Goal: Information Seeking & Learning: Learn about a topic

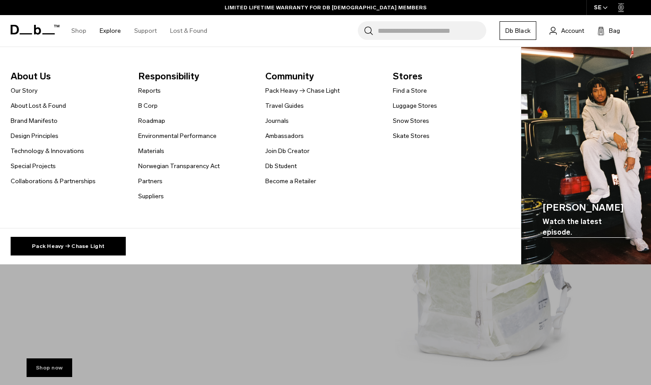
click at [581, 157] on img "Main Navigation" at bounding box center [587, 156] width 130 height 218
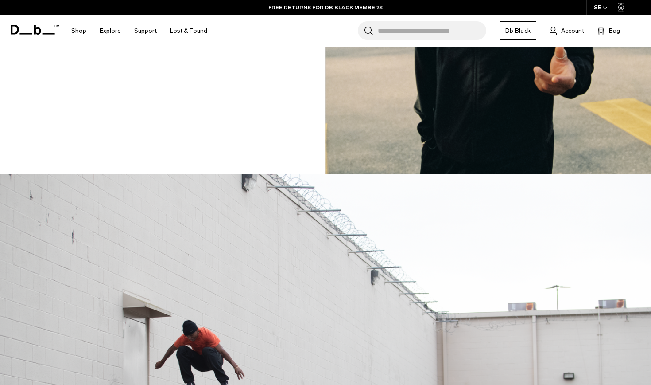
scroll to position [1160, 0]
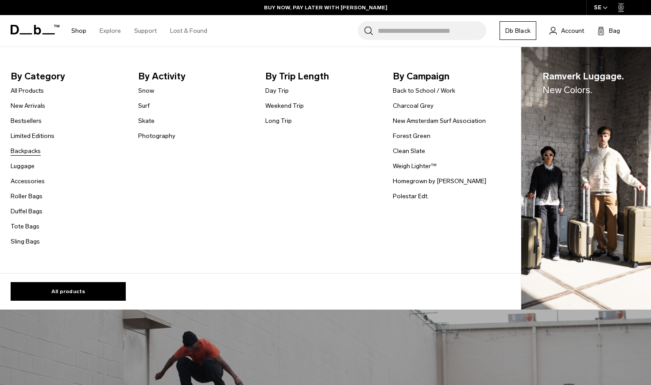
click at [30, 151] on link "Backpacks" at bounding box center [26, 150] width 30 height 9
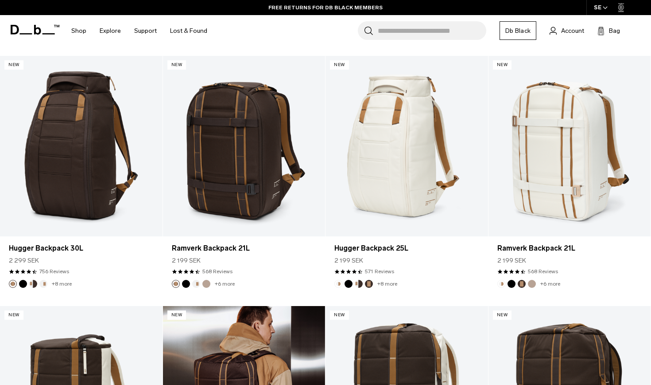
scroll to position [415, 0]
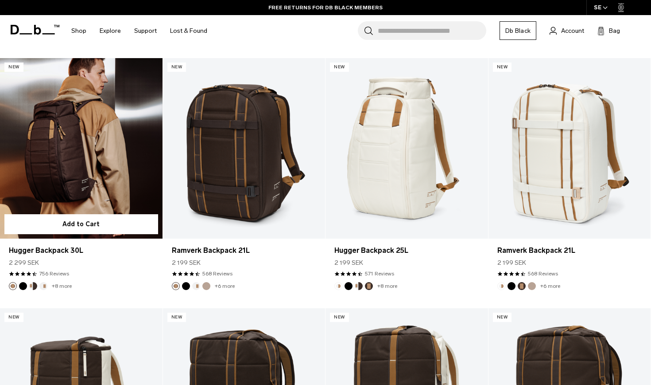
click at [80, 173] on link "Hugger Backpack 30L" at bounding box center [81, 148] width 163 height 180
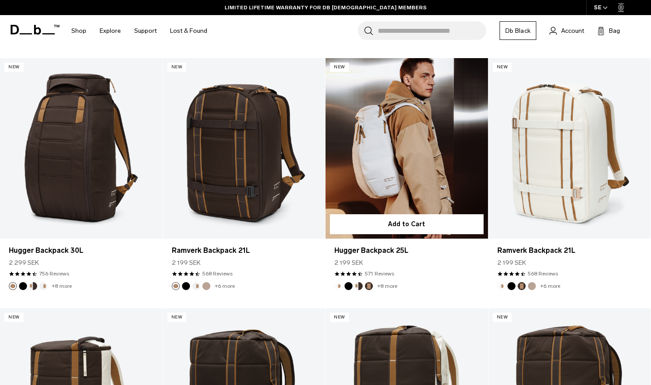
click at [435, 171] on link "Hugger Backpack 25L" at bounding box center [407, 148] width 163 height 180
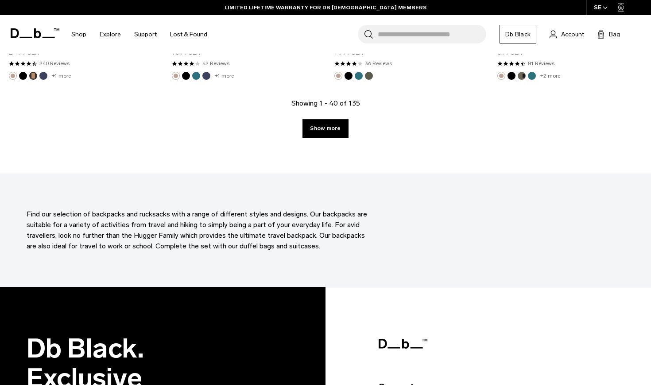
scroll to position [2625, 0]
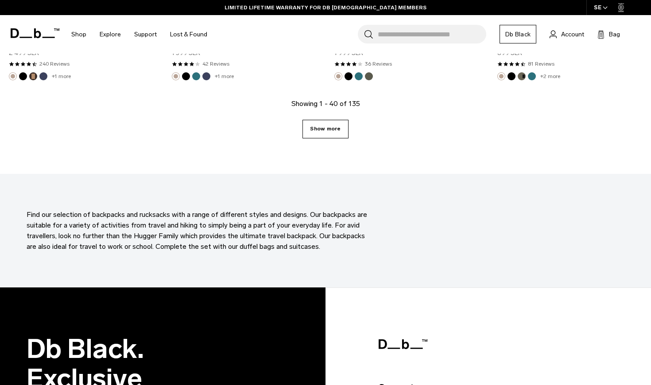
click at [327, 132] on link "Show more" at bounding box center [326, 129] width 46 height 19
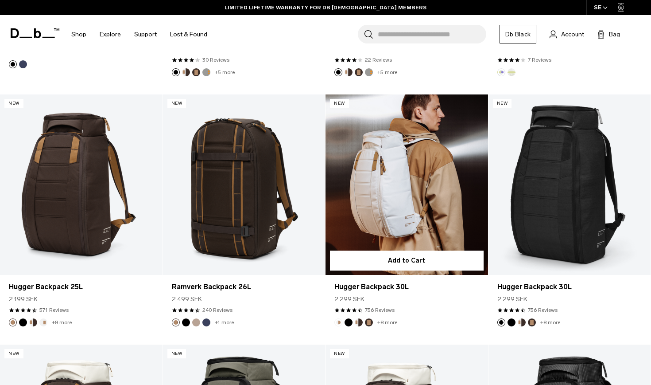
scroll to position [3888, 0]
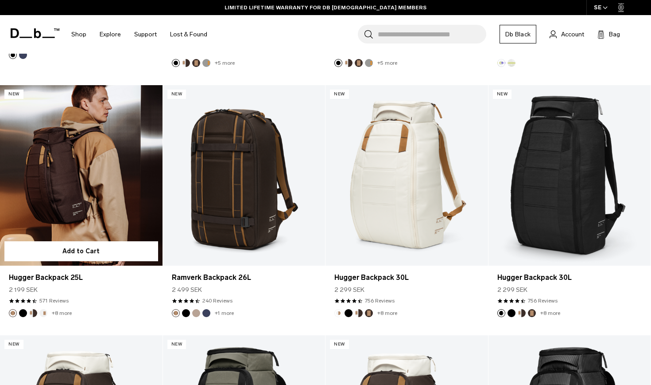
click at [88, 196] on link "Hugger Backpack 25L" at bounding box center [81, 175] width 163 height 180
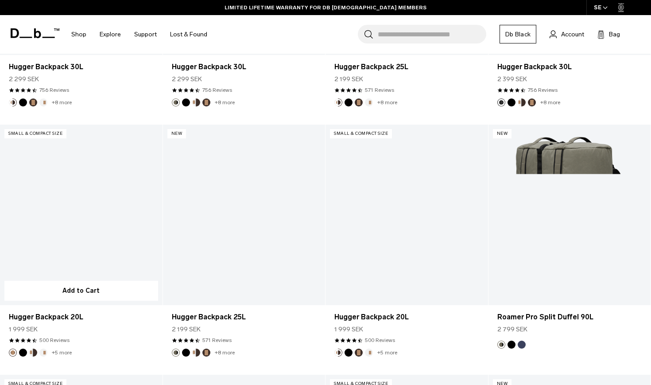
scroll to position [4357, 0]
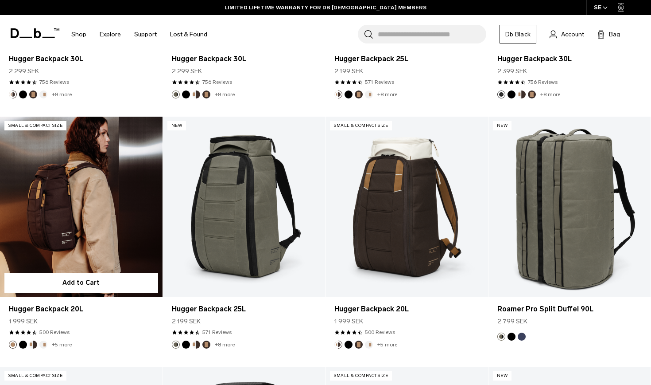
click at [90, 209] on link "Hugger Backpack 20L" at bounding box center [81, 207] width 163 height 180
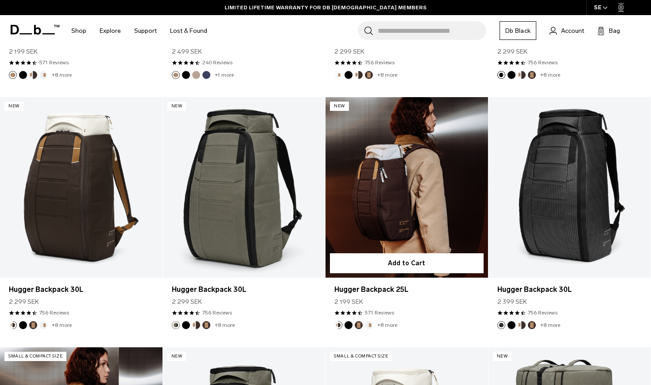
scroll to position [4126, 0]
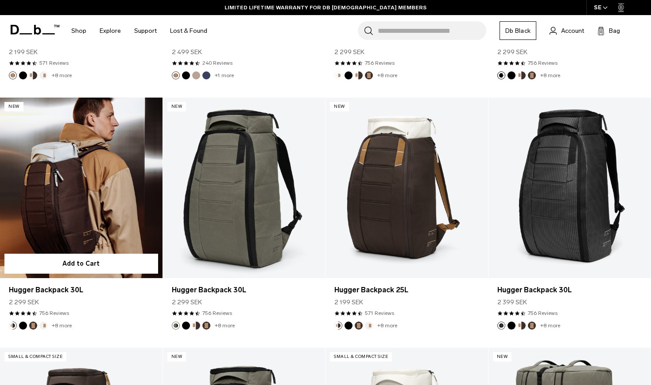
click at [107, 180] on link "Hugger Backpack 30L" at bounding box center [81, 187] width 163 height 180
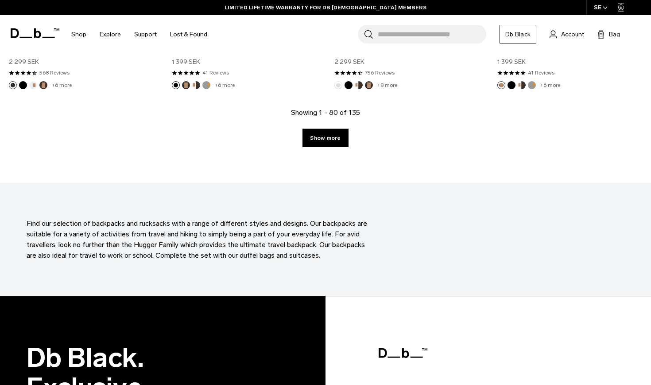
scroll to position [5115, 0]
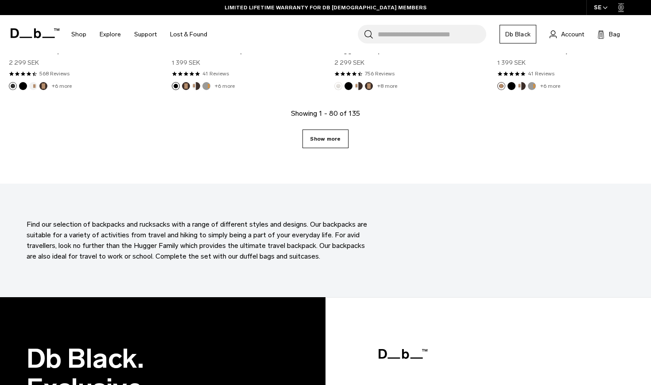
click at [328, 140] on link "Show more" at bounding box center [326, 138] width 46 height 19
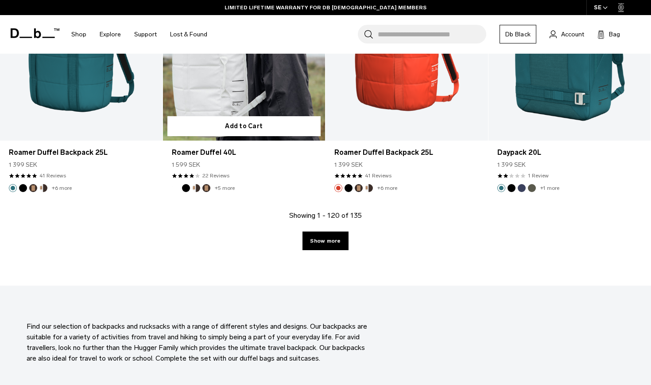
scroll to position [7524, 0]
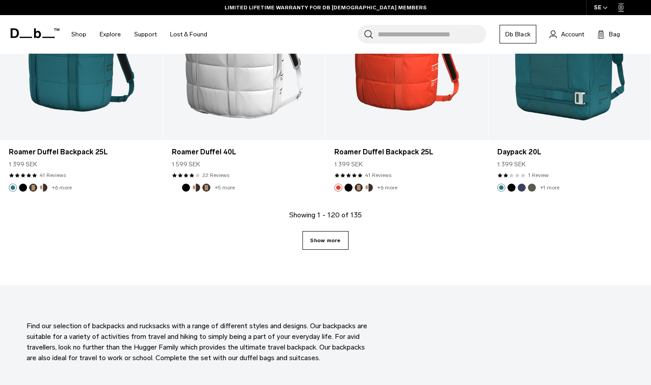
click at [320, 234] on link "Show more" at bounding box center [326, 240] width 46 height 19
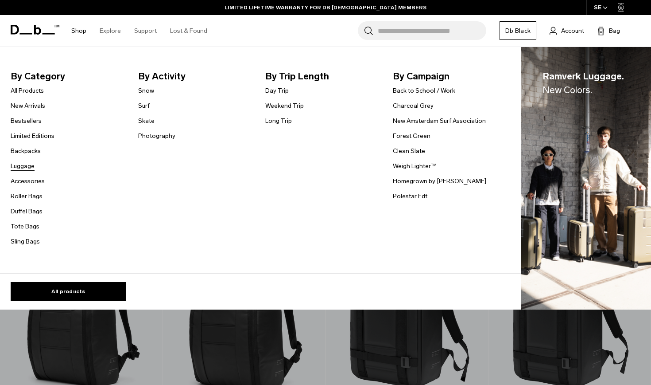
click at [23, 165] on link "Luggage" at bounding box center [23, 165] width 24 height 9
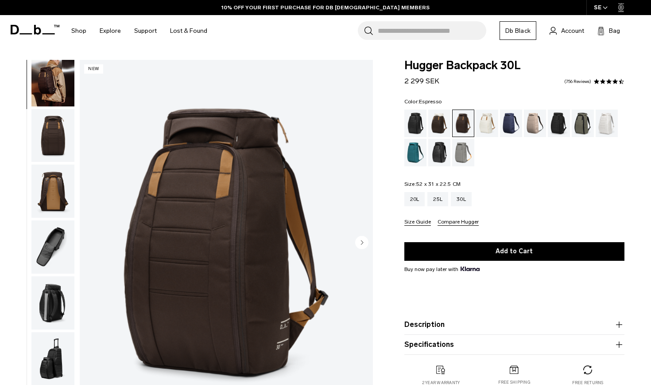
scroll to position [77, 0]
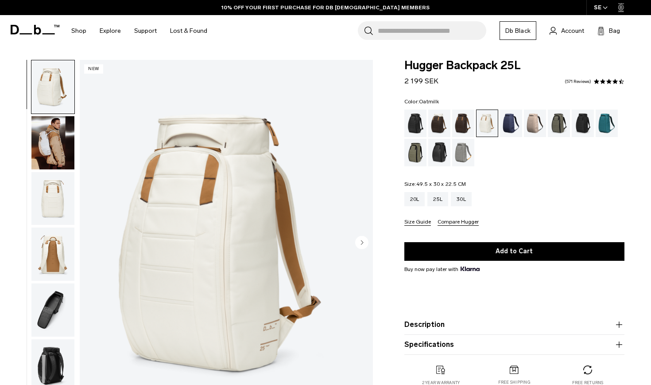
click at [54, 140] on img "button" at bounding box center [52, 142] width 43 height 53
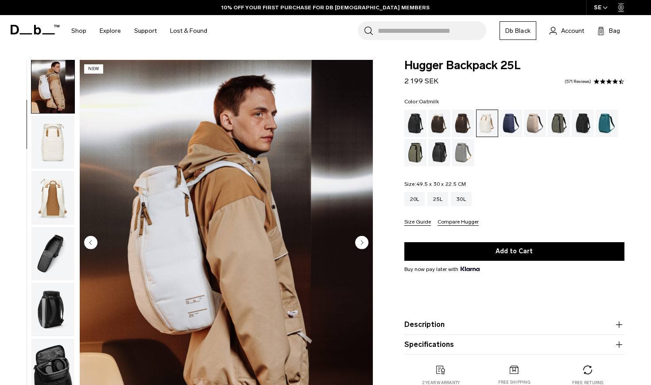
click at [53, 169] on img "button" at bounding box center [52, 142] width 43 height 53
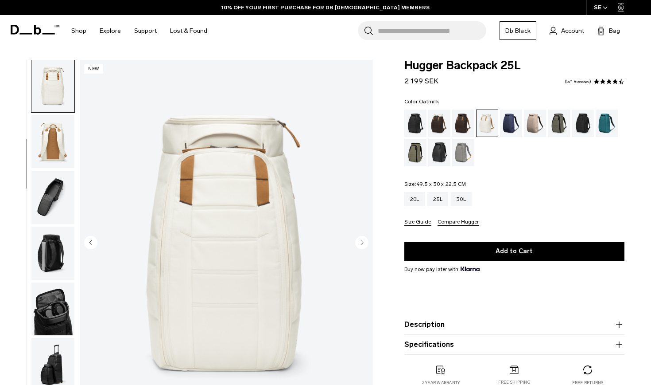
click at [54, 164] on img "button" at bounding box center [52, 141] width 43 height 53
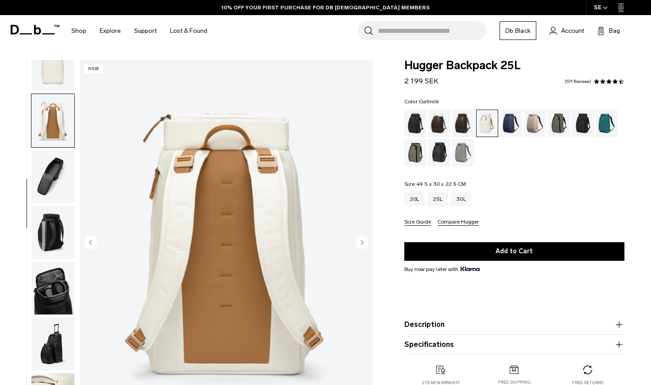
click at [55, 167] on img "button" at bounding box center [52, 176] width 43 height 53
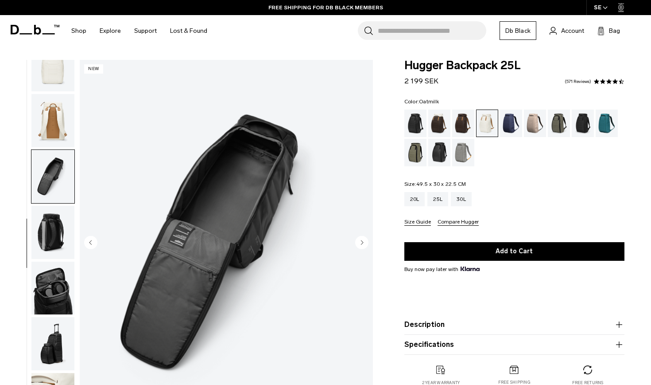
click at [51, 208] on img "button" at bounding box center [52, 232] width 43 height 53
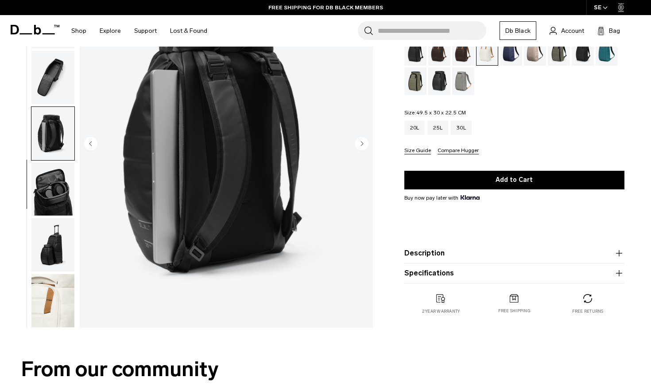
scroll to position [116, 0]
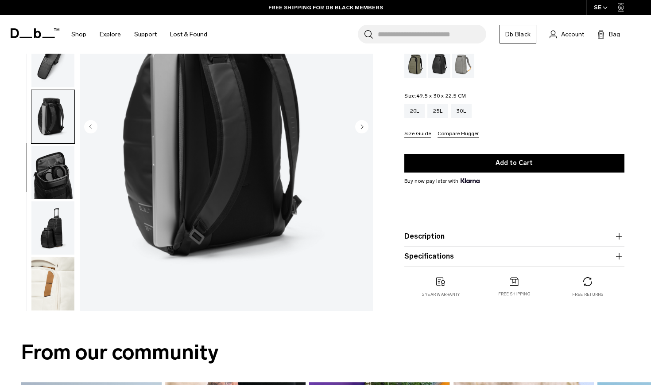
click at [46, 296] on img "button" at bounding box center [52, 283] width 43 height 53
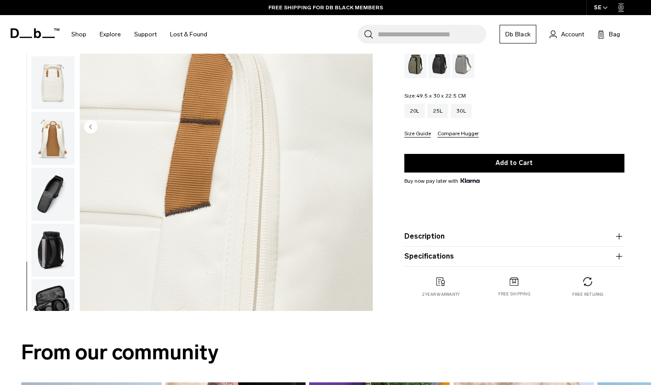
scroll to position [0, 0]
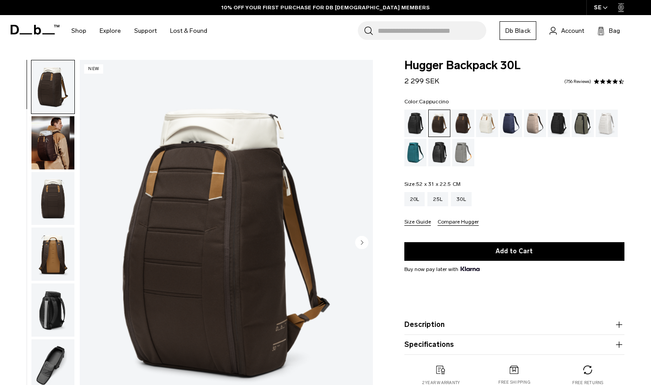
click at [53, 149] on img "button" at bounding box center [52, 142] width 43 height 53
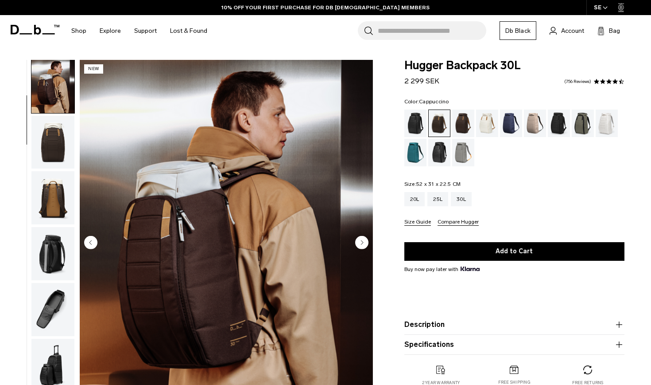
click at [51, 154] on img "button" at bounding box center [52, 142] width 43 height 53
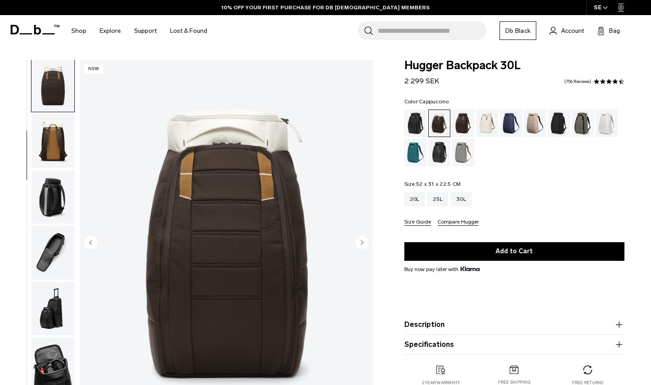
click at [51, 168] on button "button" at bounding box center [53, 141] width 44 height 54
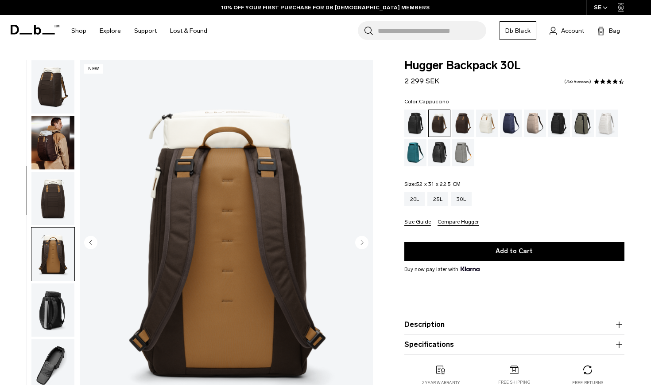
click at [56, 84] on img "button" at bounding box center [52, 86] width 43 height 53
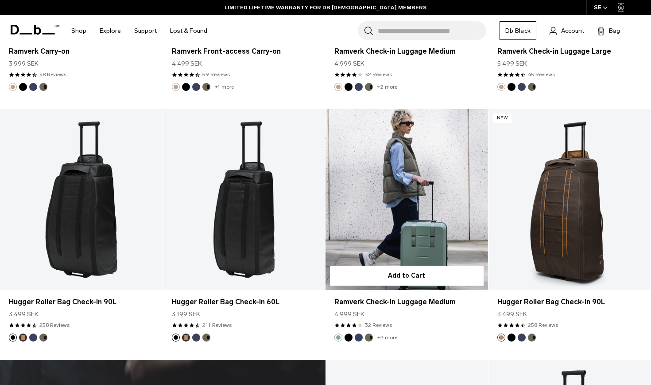
scroll to position [2363, 0]
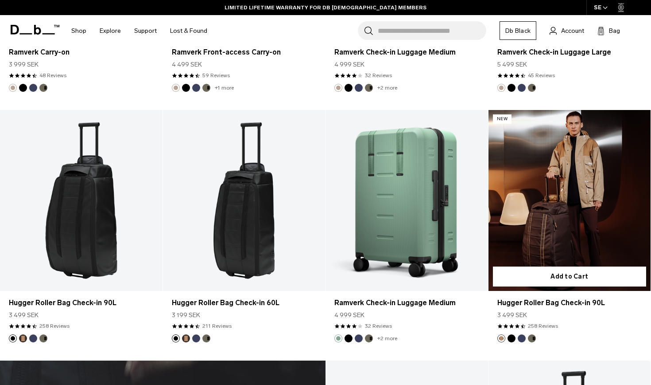
click at [587, 207] on link "Hugger Roller Bag Check-in 90L" at bounding box center [570, 200] width 163 height 180
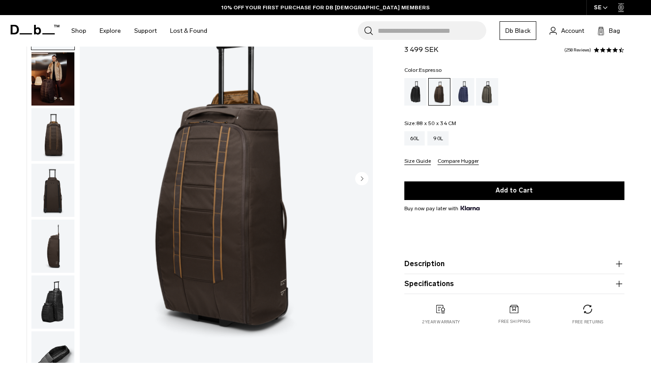
scroll to position [63, 0]
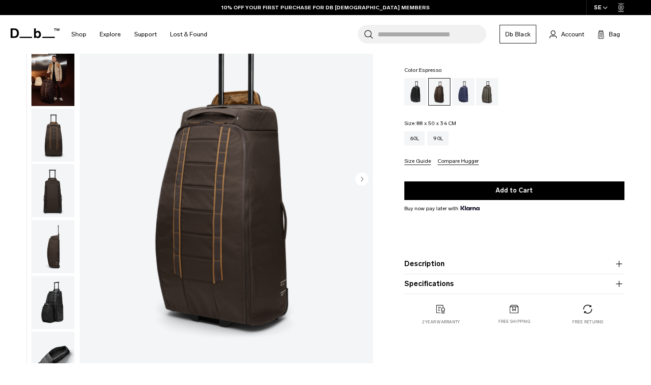
click at [48, 262] on img "button" at bounding box center [52, 246] width 43 height 53
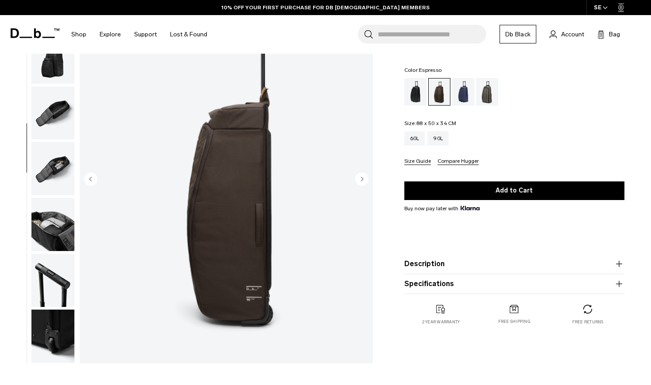
scroll to position [252, 0]
click at [55, 229] on img "button" at bounding box center [52, 224] width 43 height 53
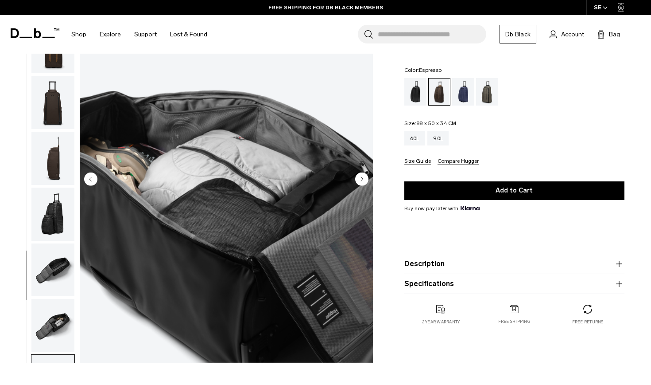
click at [51, 143] on img "button" at bounding box center [52, 158] width 43 height 53
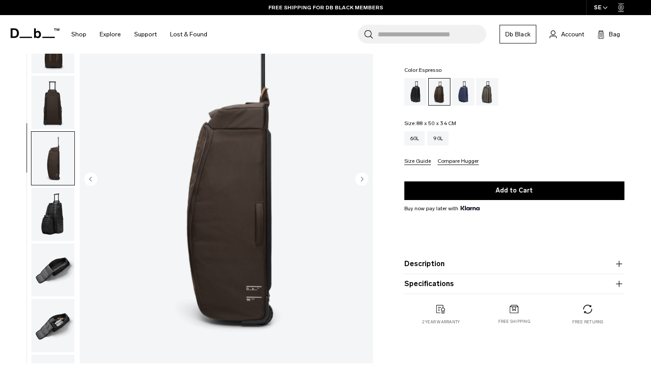
scroll to position [226, 0]
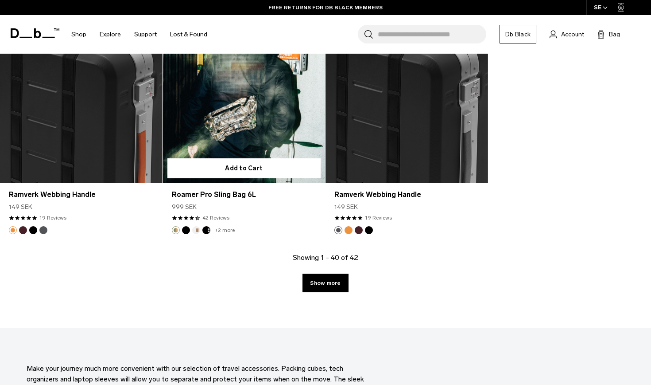
scroll to position [2721, 0]
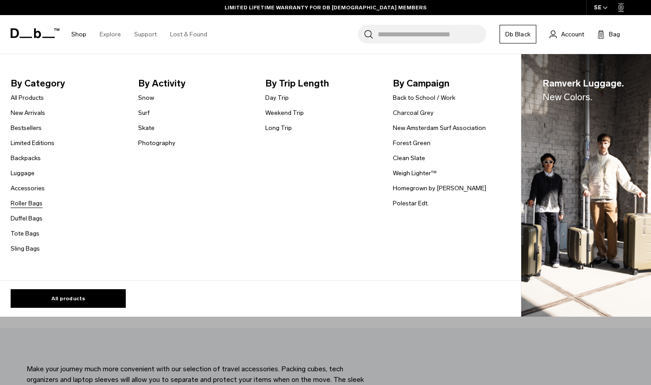
click at [27, 203] on link "Roller Bags" at bounding box center [27, 203] width 32 height 9
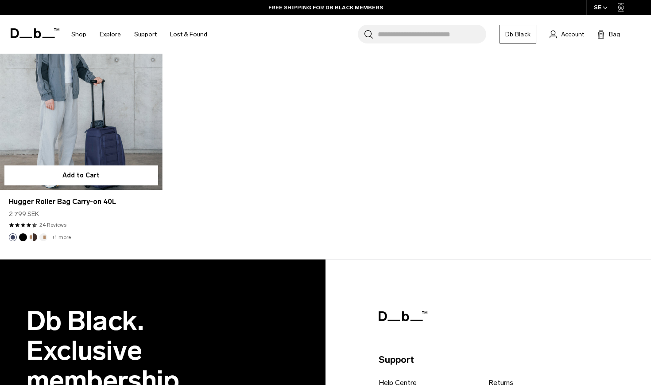
scroll to position [705, 0]
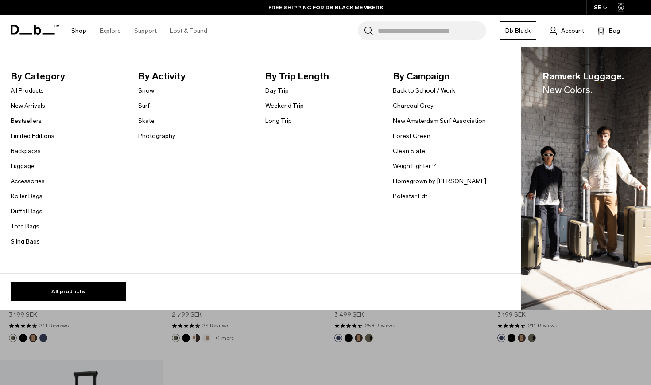
click at [28, 213] on link "Duffel Bags" at bounding box center [27, 210] width 32 height 9
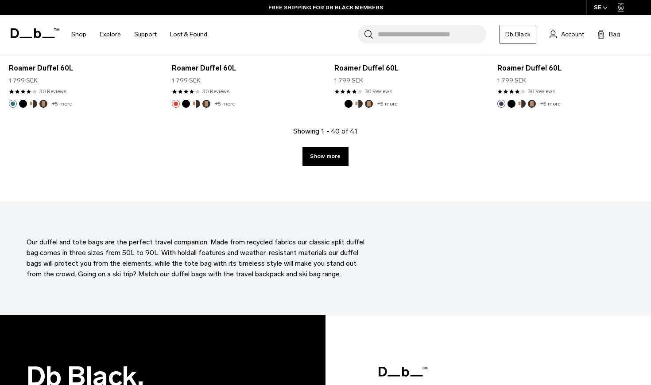
scroll to position [2613, 0]
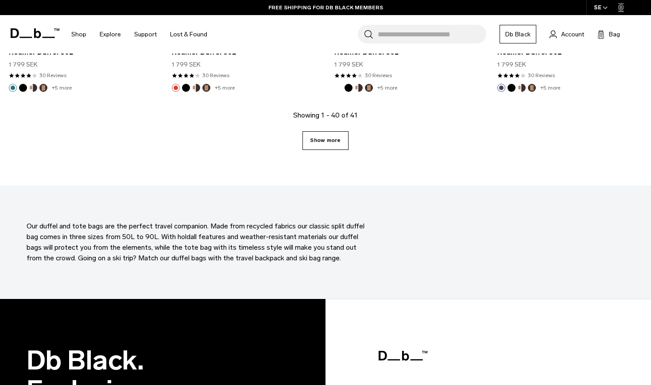
click at [319, 145] on link "Show more" at bounding box center [326, 140] width 46 height 19
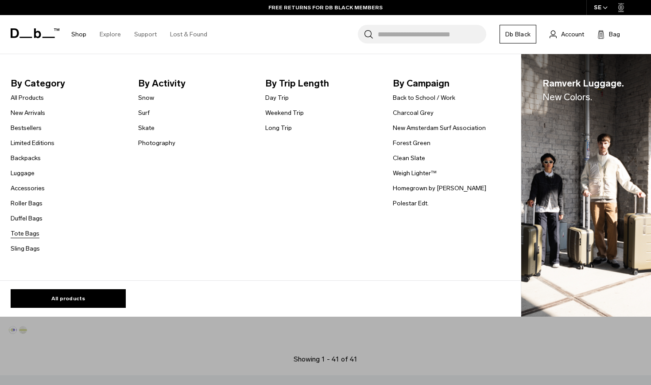
click at [27, 235] on link "Tote Bags" at bounding box center [25, 233] width 29 height 9
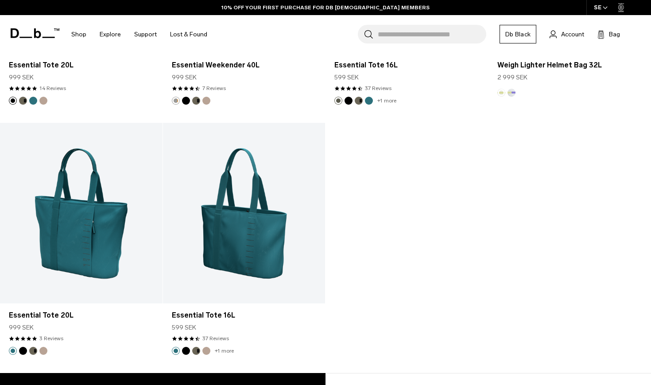
scroll to position [1103, 0]
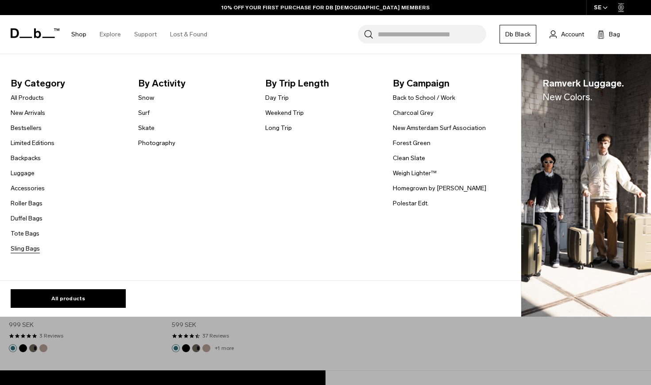
click at [21, 248] on link "Sling Bags" at bounding box center [25, 248] width 29 height 9
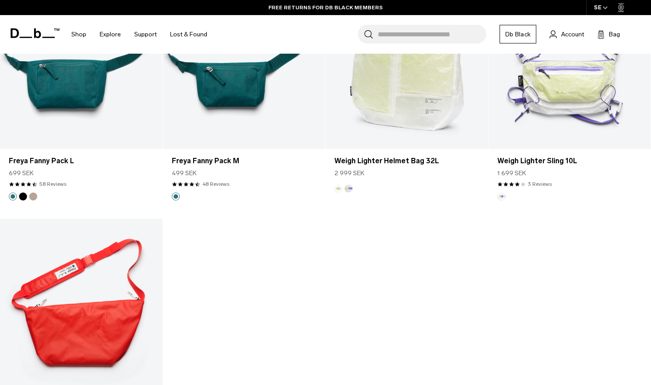
scroll to position [1764, 0]
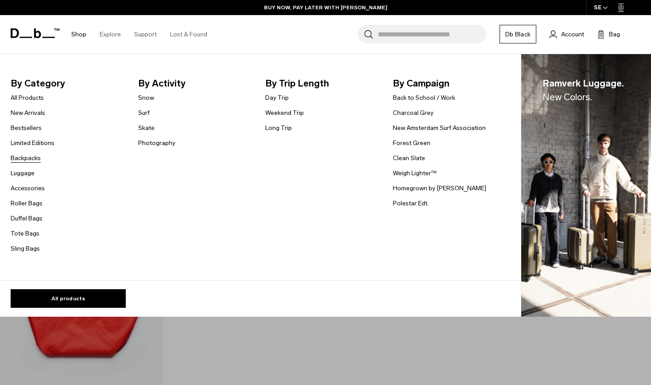
click at [30, 159] on link "Backpacks" at bounding box center [26, 157] width 30 height 9
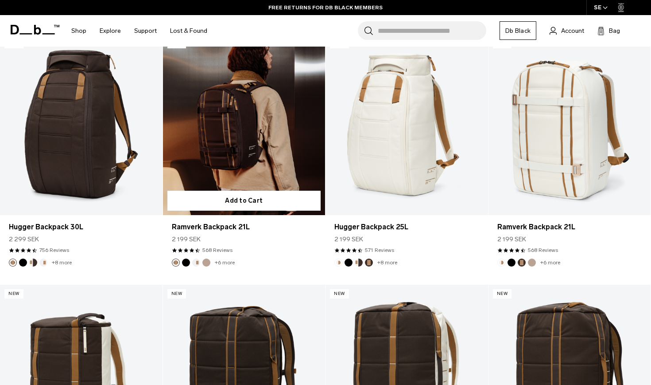
scroll to position [448, 0]
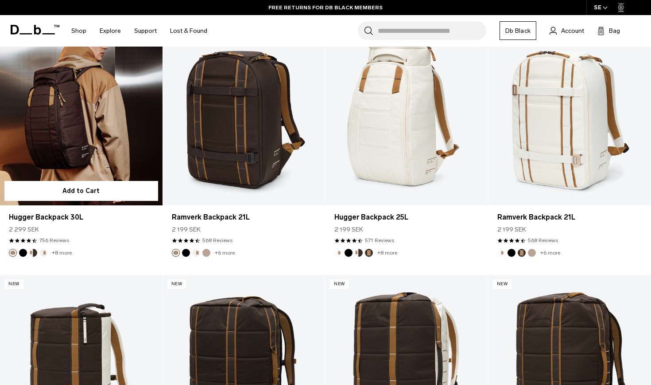
click at [59, 153] on link "Hugger Backpack 30L" at bounding box center [81, 115] width 163 height 180
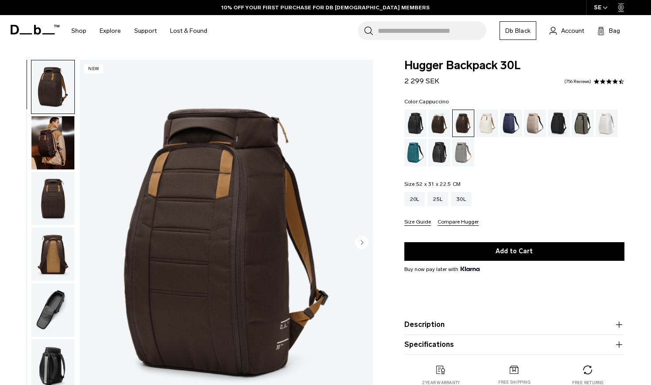
click at [437, 123] on div "Cappuccino" at bounding box center [439, 122] width 23 height 27
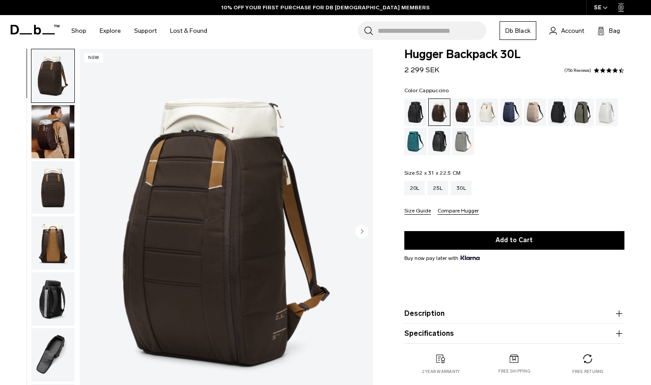
scroll to position [14, 0]
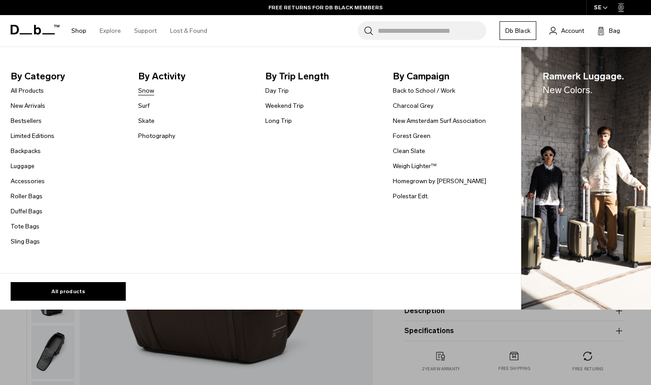
click at [148, 92] on link "Snow" at bounding box center [146, 90] width 16 height 9
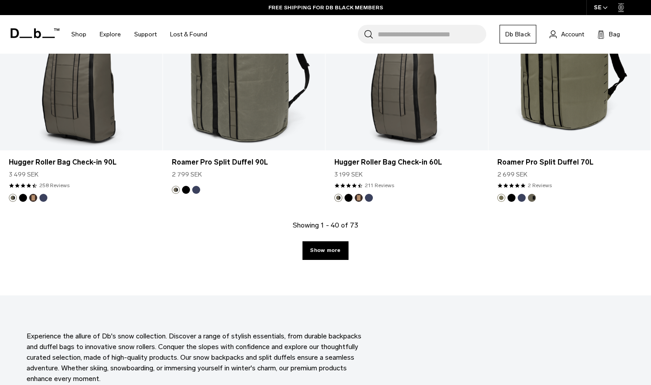
scroll to position [2512, 0]
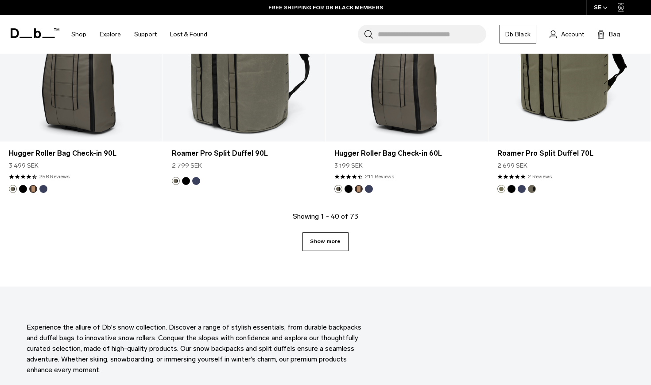
click at [329, 237] on link "Show more" at bounding box center [326, 241] width 46 height 19
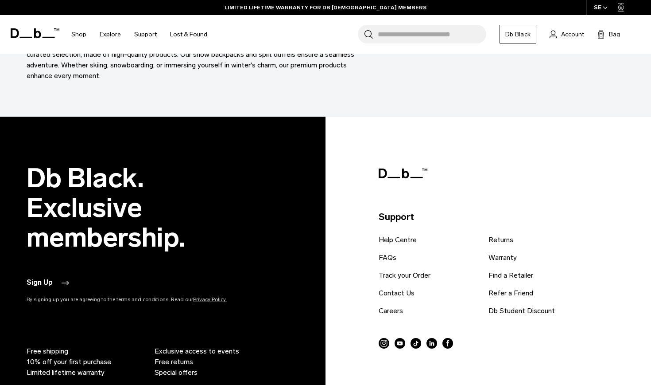
scroll to position [5000, 0]
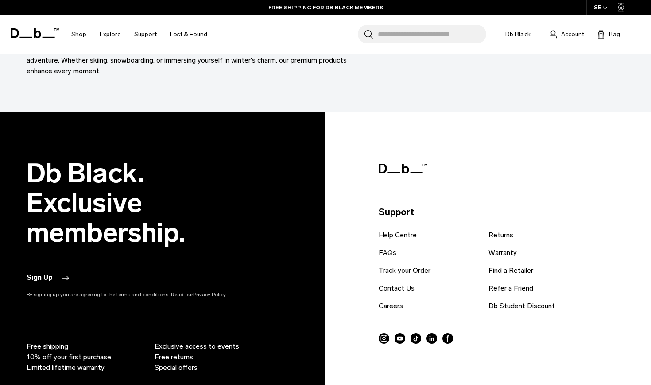
click at [390, 305] on link "Careers" at bounding box center [391, 305] width 24 height 11
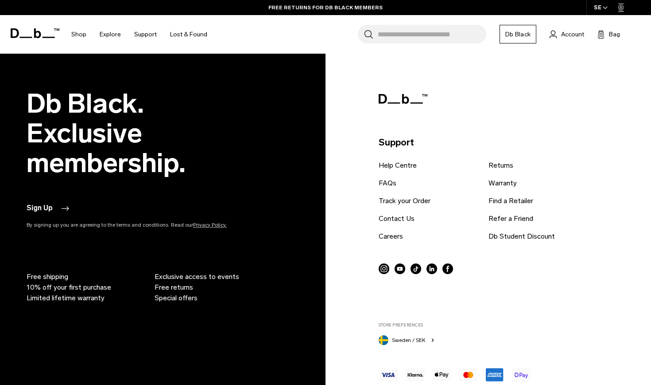
scroll to position [5071, 0]
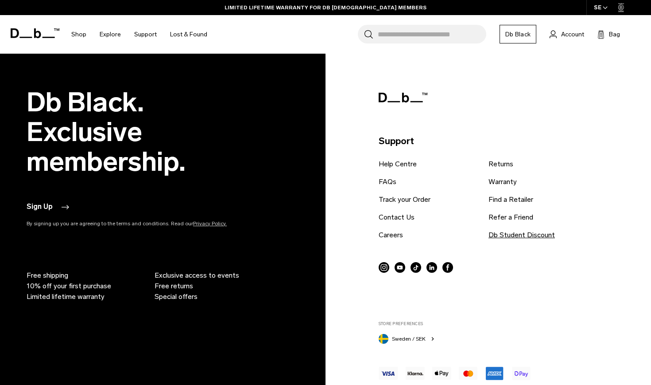
click at [508, 232] on link "Db Student Discount" at bounding box center [522, 235] width 66 height 11
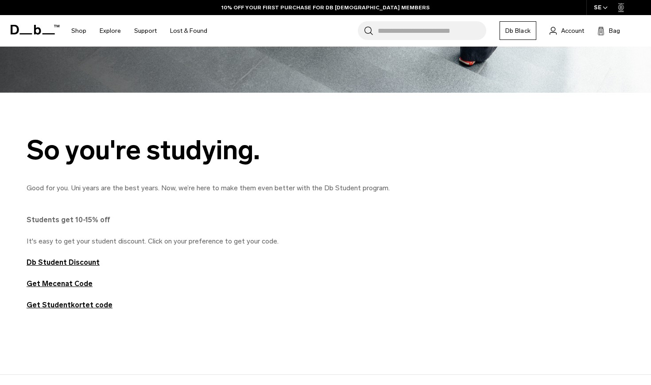
scroll to position [340, 0]
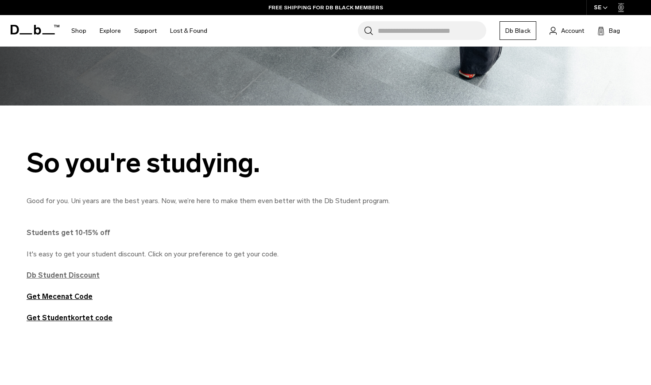
click at [75, 276] on strong "Db Student Discount" at bounding box center [63, 275] width 73 height 8
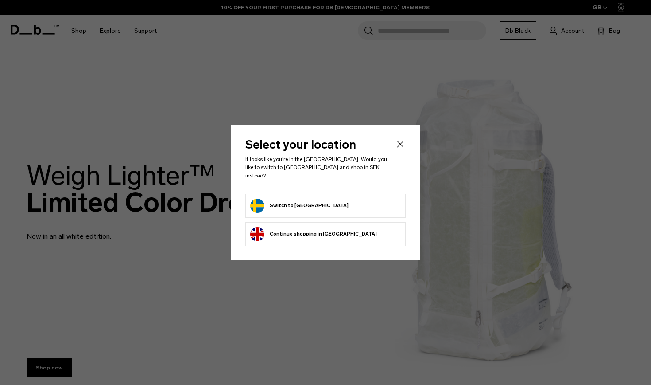
click at [319, 206] on form "Switch to [GEOGRAPHIC_DATA]" at bounding box center [325, 206] width 151 height 14
click at [284, 205] on button "Switch to [GEOGRAPHIC_DATA]" at bounding box center [299, 206] width 98 height 14
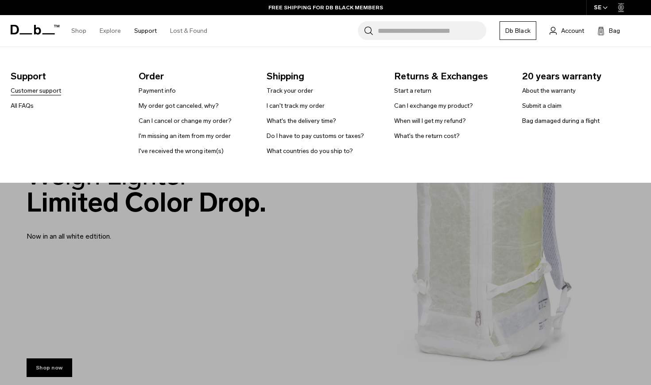
click at [50, 90] on link "Customer support" at bounding box center [36, 90] width 51 height 9
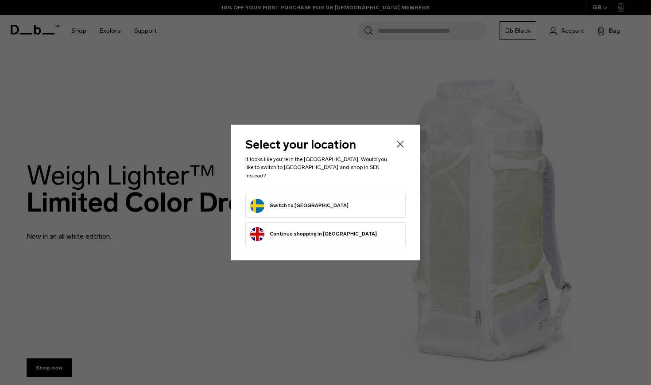
click at [302, 205] on button "Switch to Sweden" at bounding box center [299, 206] width 98 height 14
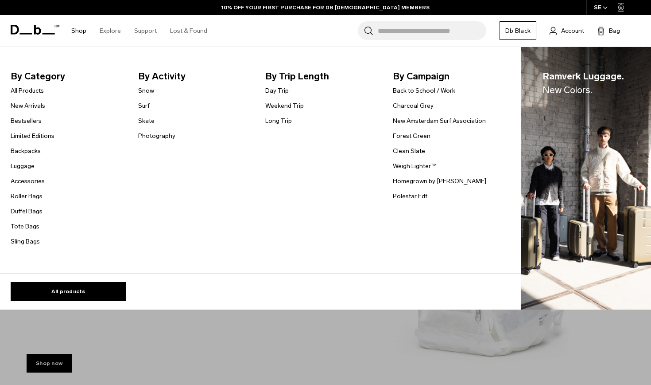
scroll to position [12, 0]
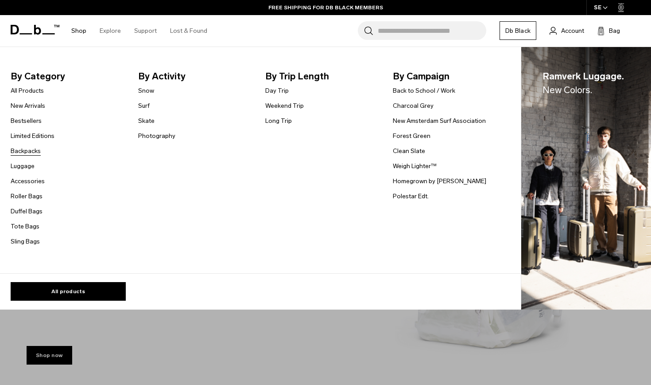
click at [29, 151] on link "Backpacks" at bounding box center [26, 150] width 30 height 9
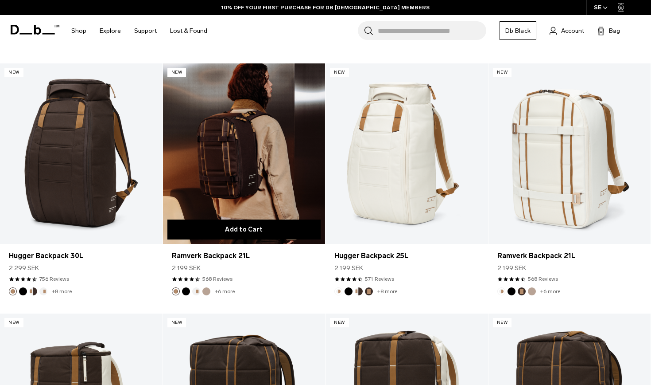
scroll to position [393, 0]
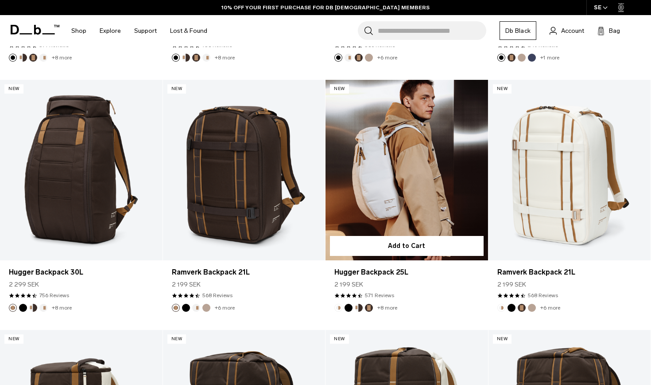
click at [366, 186] on link "Hugger Backpack 25L" at bounding box center [407, 170] width 163 height 180
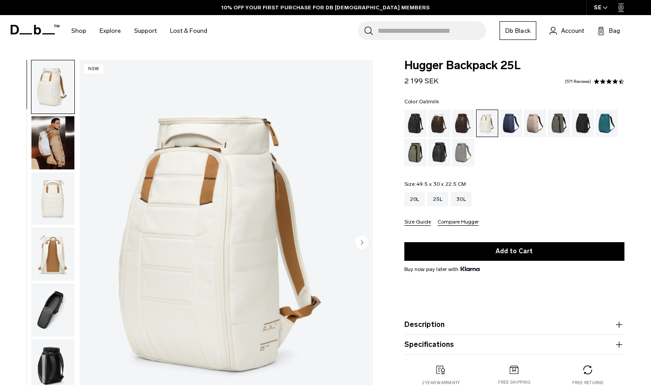
click at [35, 140] on img "button" at bounding box center [52, 142] width 43 height 53
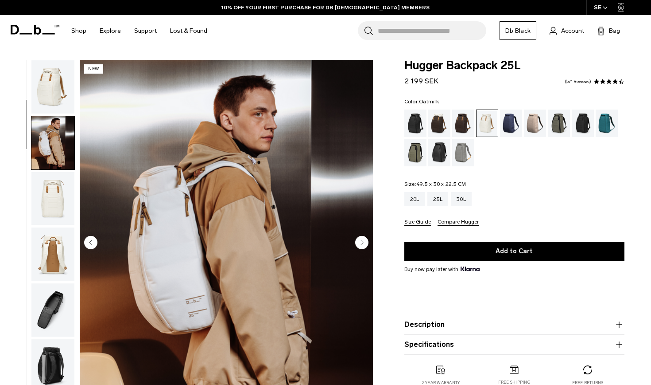
scroll to position [0, 0]
click at [60, 99] on img "button" at bounding box center [52, 86] width 43 height 53
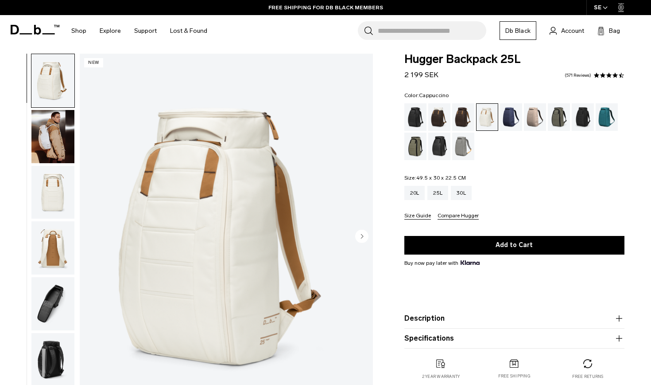
scroll to position [1, 0]
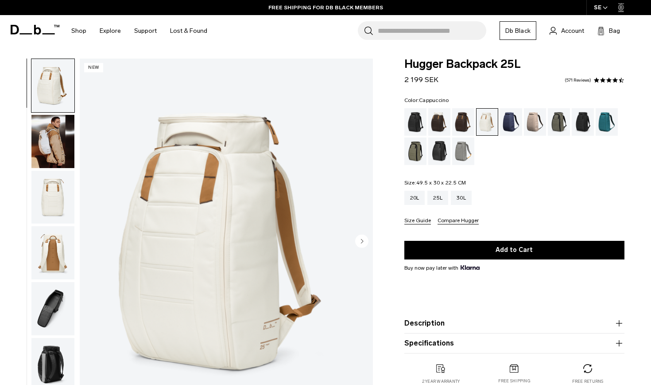
click at [438, 124] on div "Cappuccino" at bounding box center [439, 121] width 23 height 27
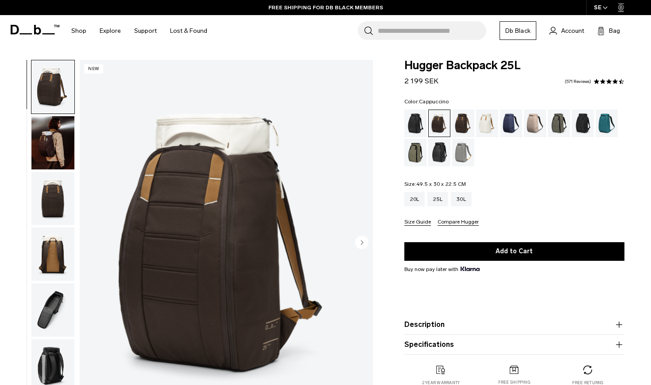
click at [62, 152] on img "button" at bounding box center [52, 142] width 43 height 53
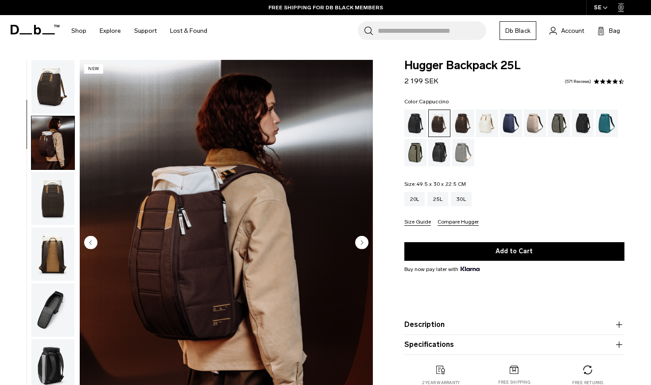
scroll to position [56, 0]
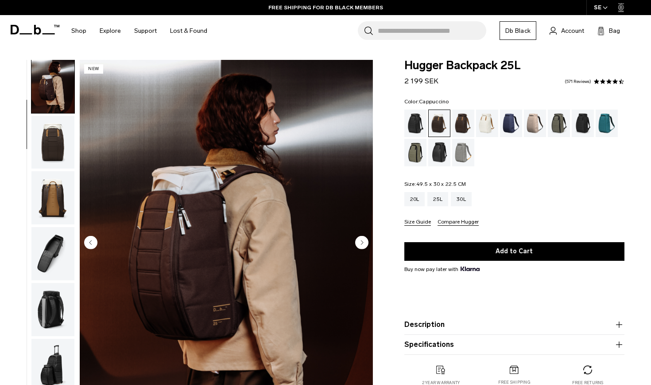
click at [48, 175] on img "button" at bounding box center [52, 197] width 43 height 53
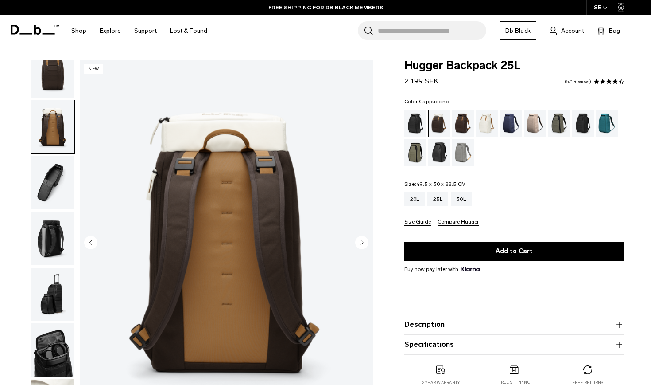
scroll to position [139, 0]
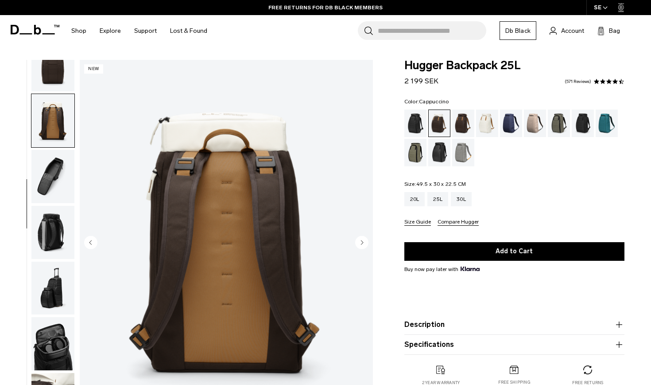
click at [48, 187] on img "button" at bounding box center [52, 176] width 43 height 53
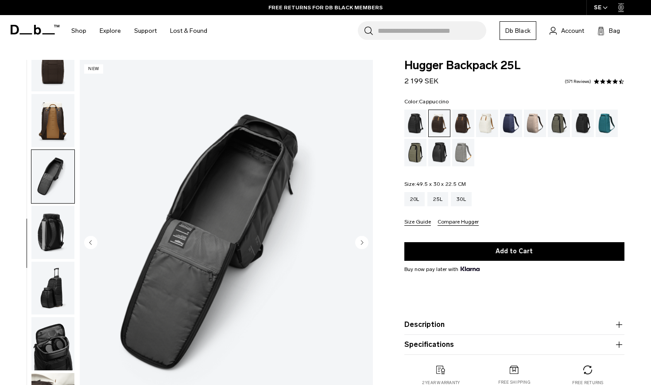
click at [51, 212] on img "button" at bounding box center [52, 232] width 43 height 53
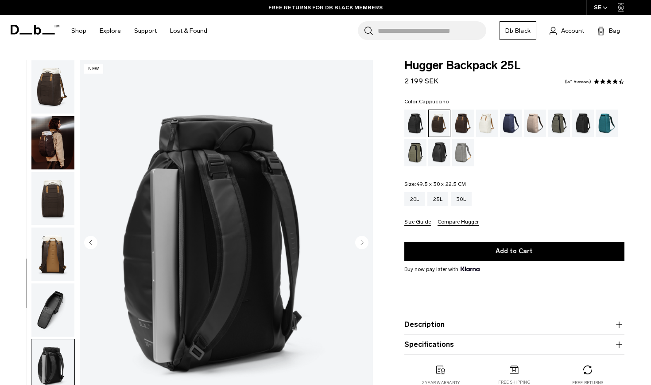
scroll to position [0, 0]
click at [56, 92] on img "button" at bounding box center [52, 86] width 43 height 53
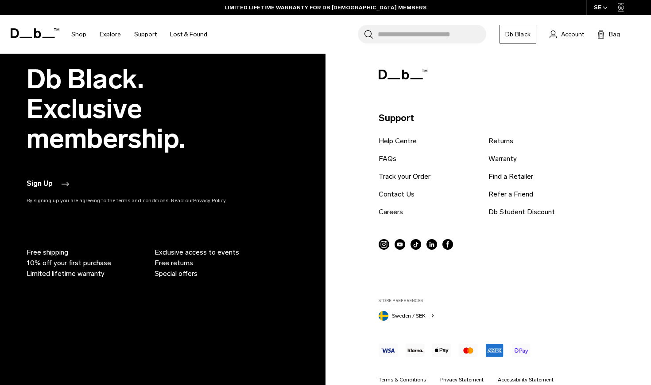
scroll to position [942, 0]
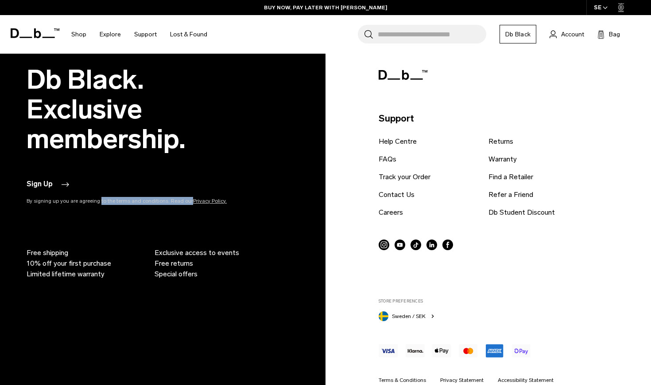
drag, startPoint x: 100, startPoint y: 202, endPoint x: 186, endPoint y: 202, distance: 86.0
click at [186, 202] on p "By signing up you are agreeing to the terms and conditions. Read our Privacy Po…" at bounding box center [146, 201] width 239 height 8
click at [323, 227] on div "Db Black. Exclusive membership. Sign Up By signing up you are agreeing to the t…" at bounding box center [326, 232] width 598 height 334
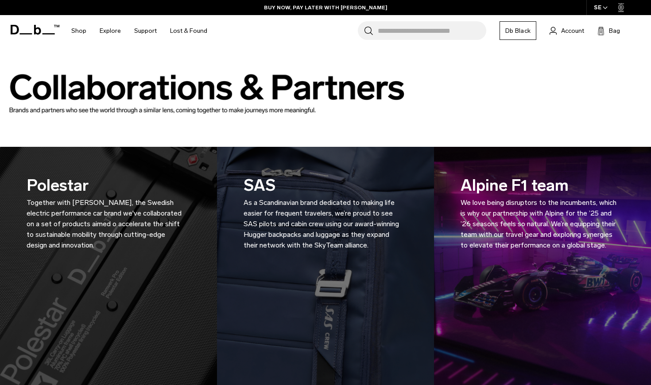
scroll to position [0, 0]
